Goal: Obtain resource: Download file/media

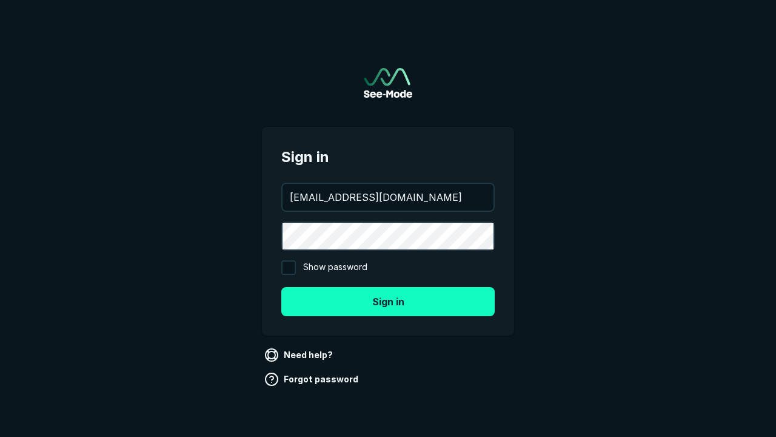
click at [388, 301] on button "Sign in" at bounding box center [388, 301] width 214 height 29
